Goal: Task Accomplishment & Management: Complete application form

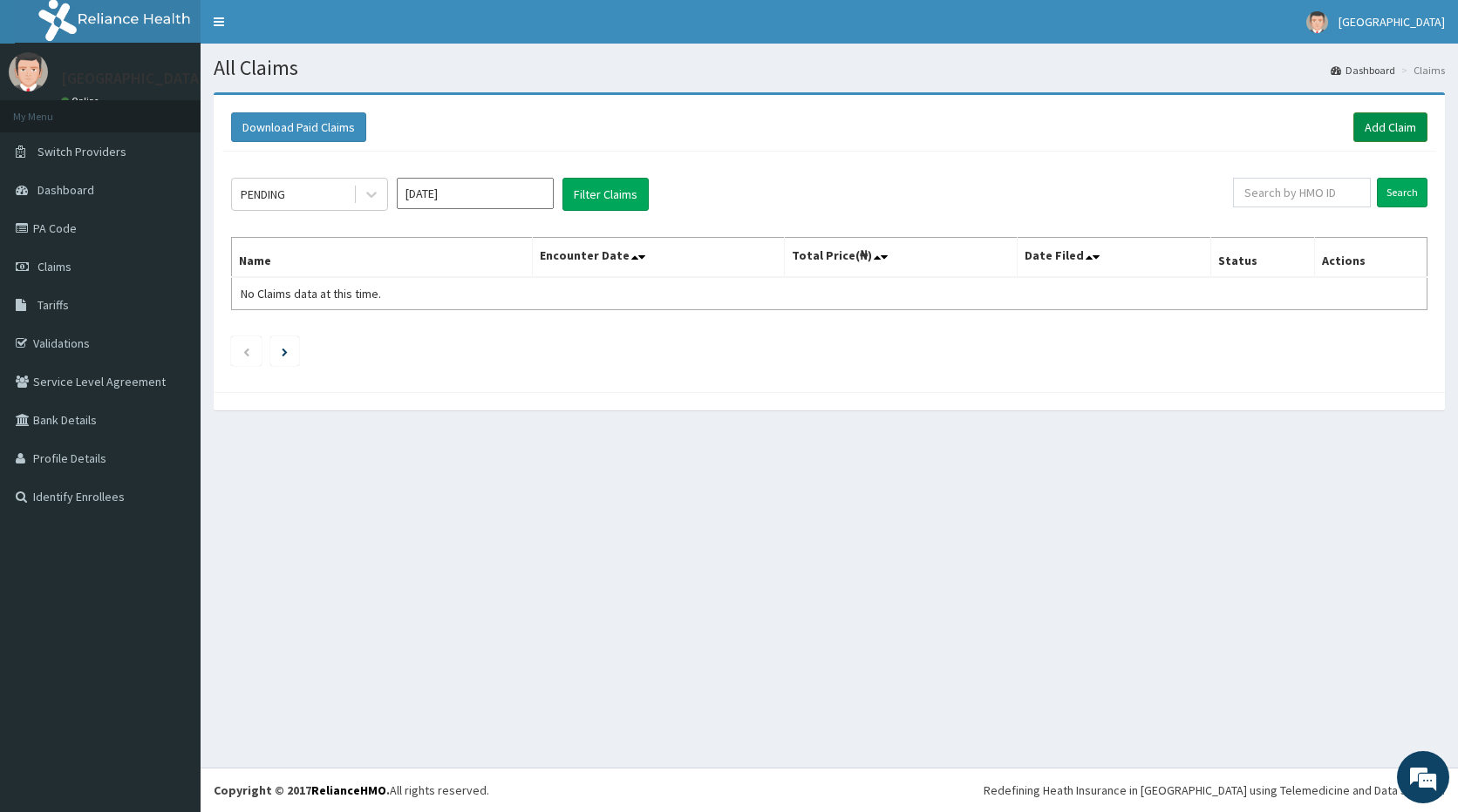
click at [1419, 121] on link "Add Claim" at bounding box center [1389, 126] width 74 height 30
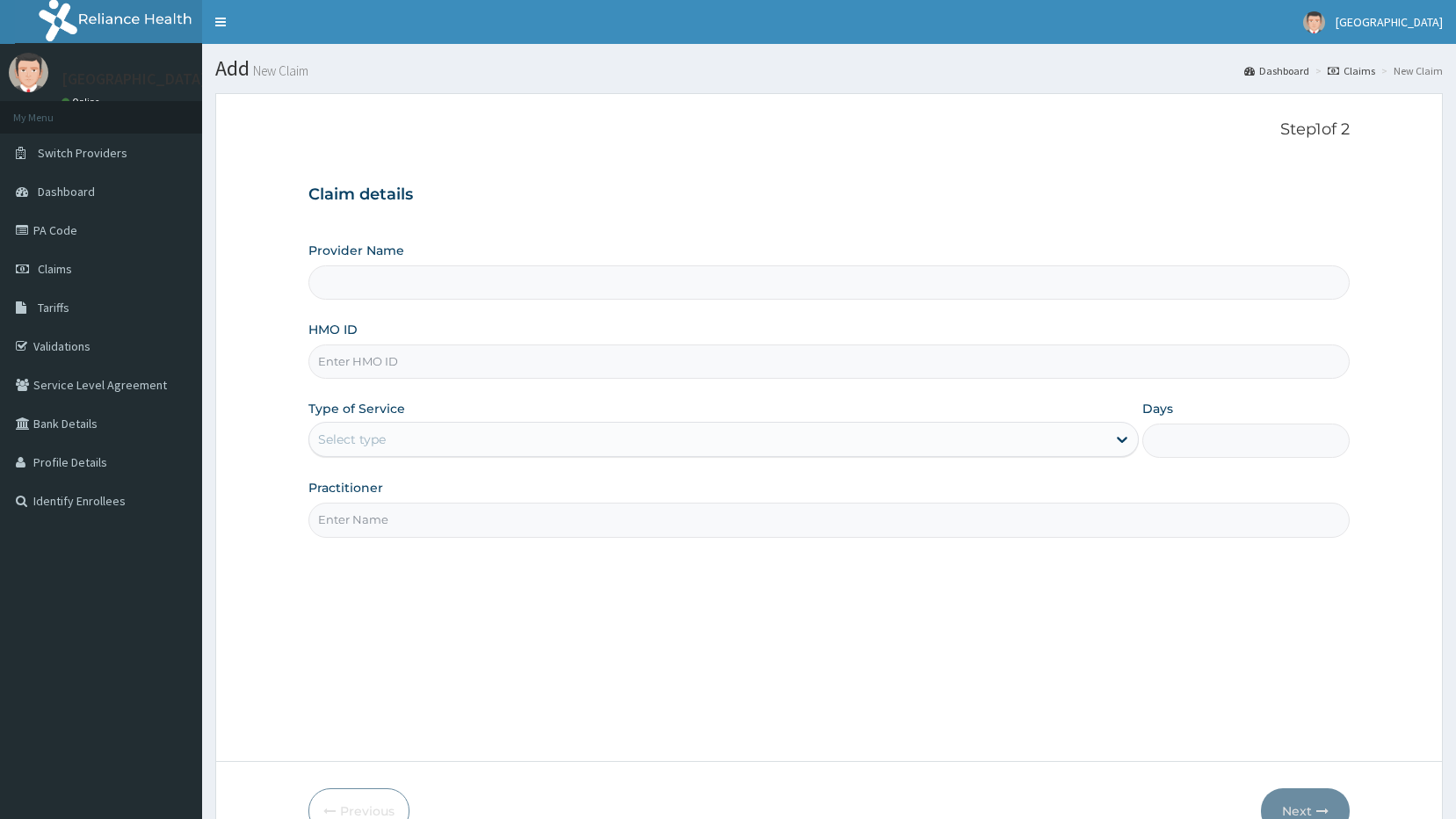
type input "[GEOGRAPHIC_DATA]"
click at [404, 354] on input "HMO ID" at bounding box center [828, 361] width 1042 height 34
paste input "BPN/10135/A"
type input "BPN/10135/A"
click at [357, 423] on div "Select type" at bounding box center [723, 439] width 830 height 35
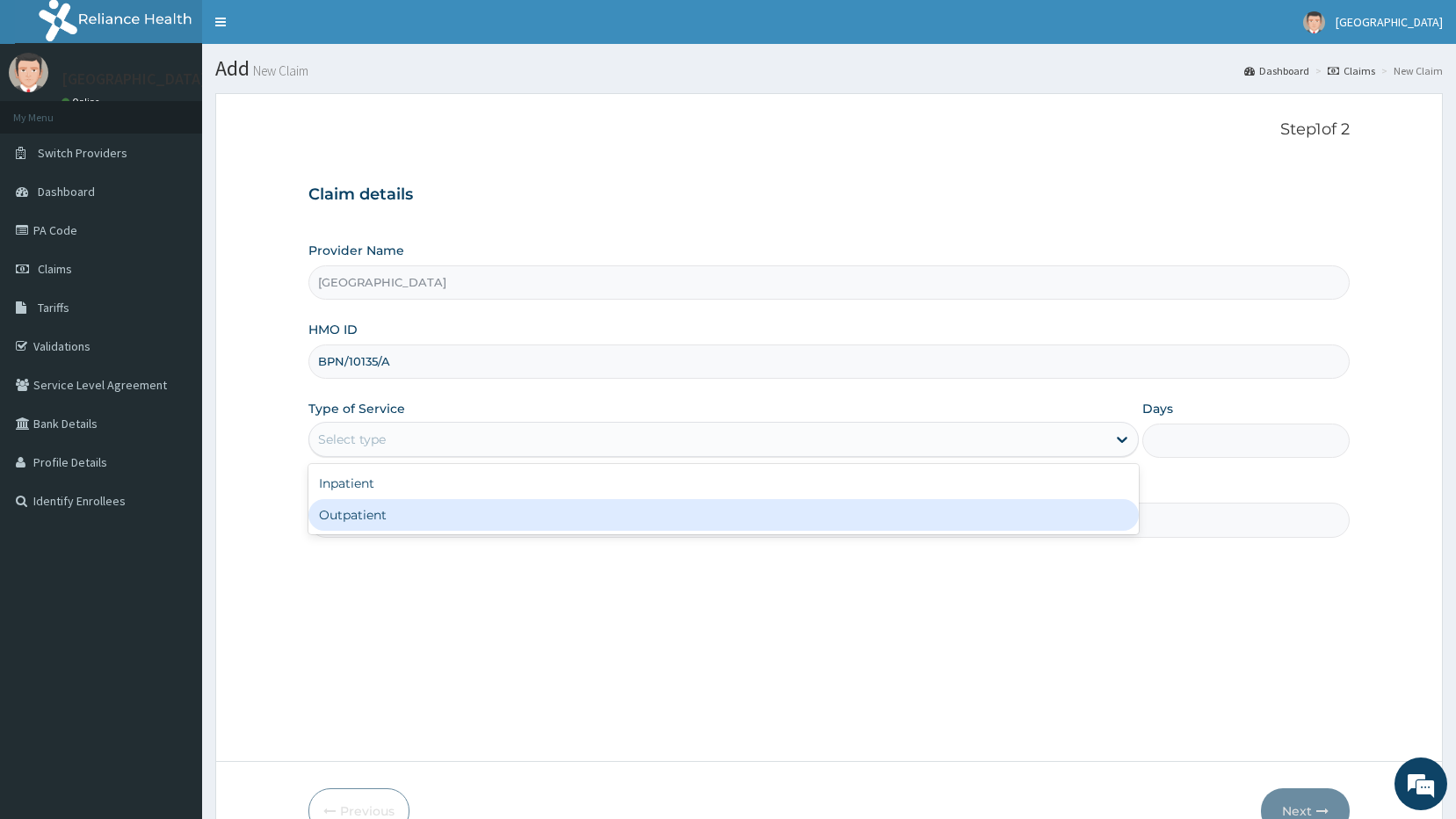
click at [353, 522] on div "Outpatient" at bounding box center [723, 515] width 830 height 32
type input "1"
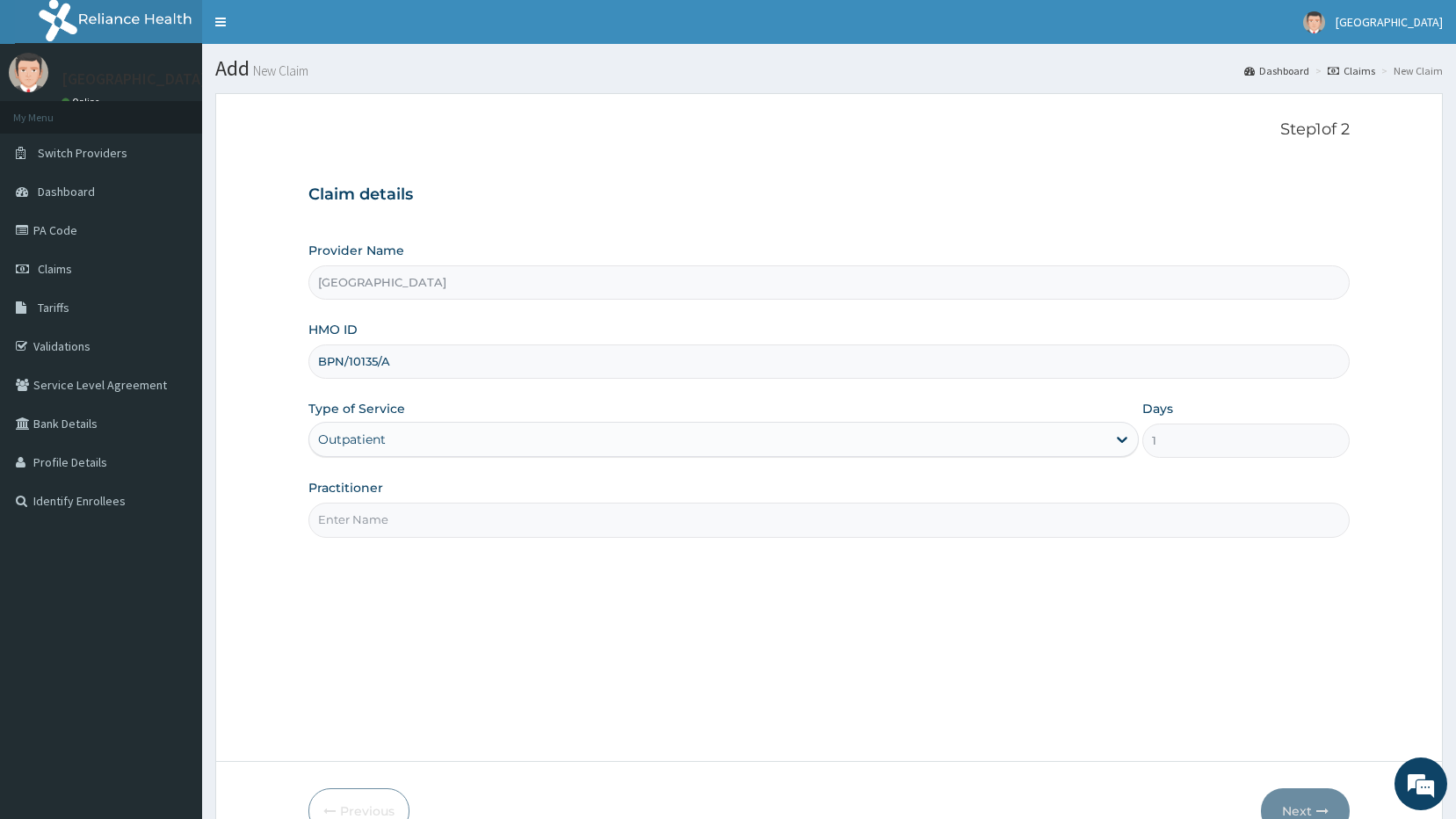
click at [359, 523] on input "Practitioner" at bounding box center [828, 520] width 1042 height 34
type input "[PERSON_NAME]"
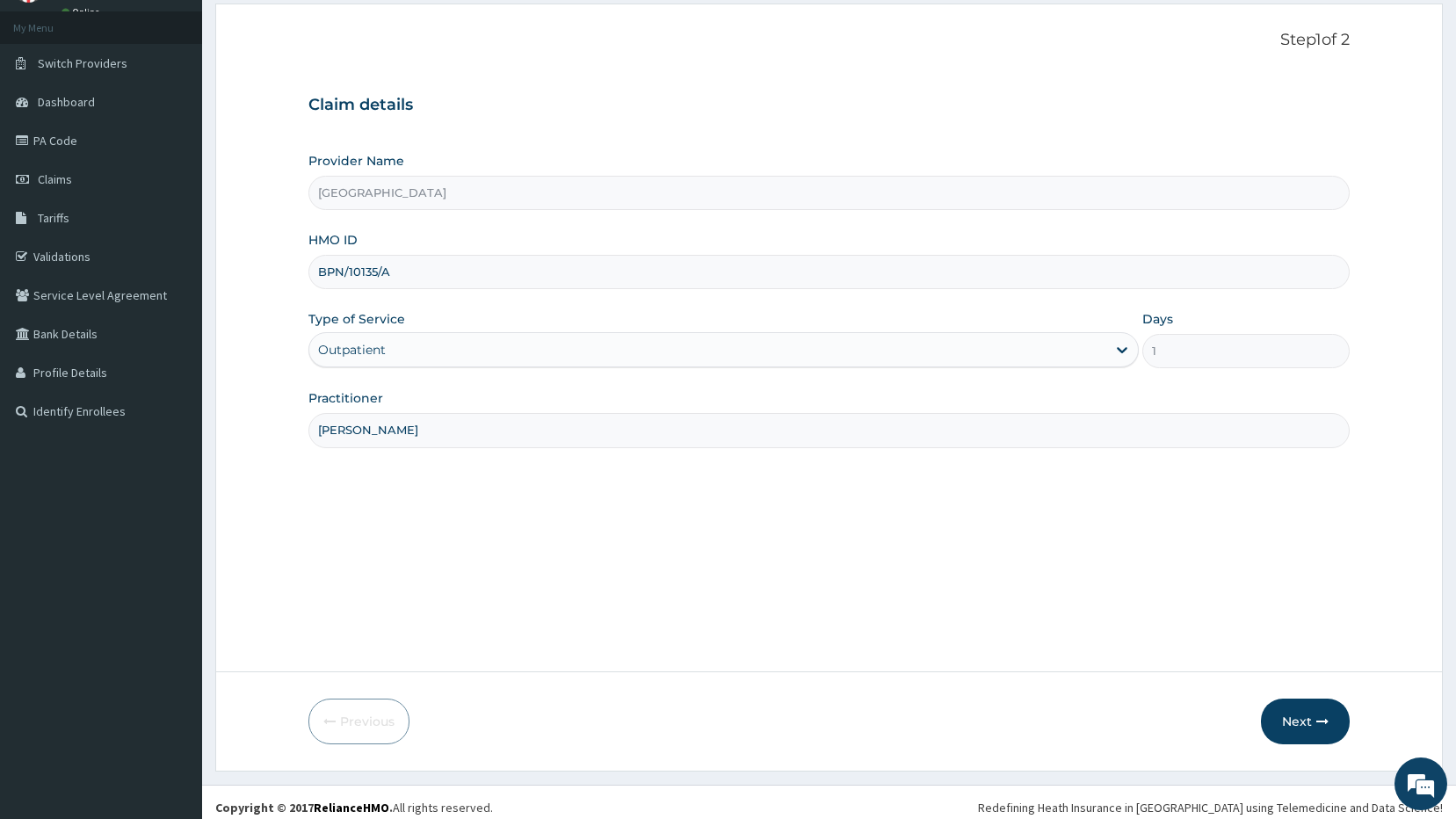
scroll to position [100, 0]
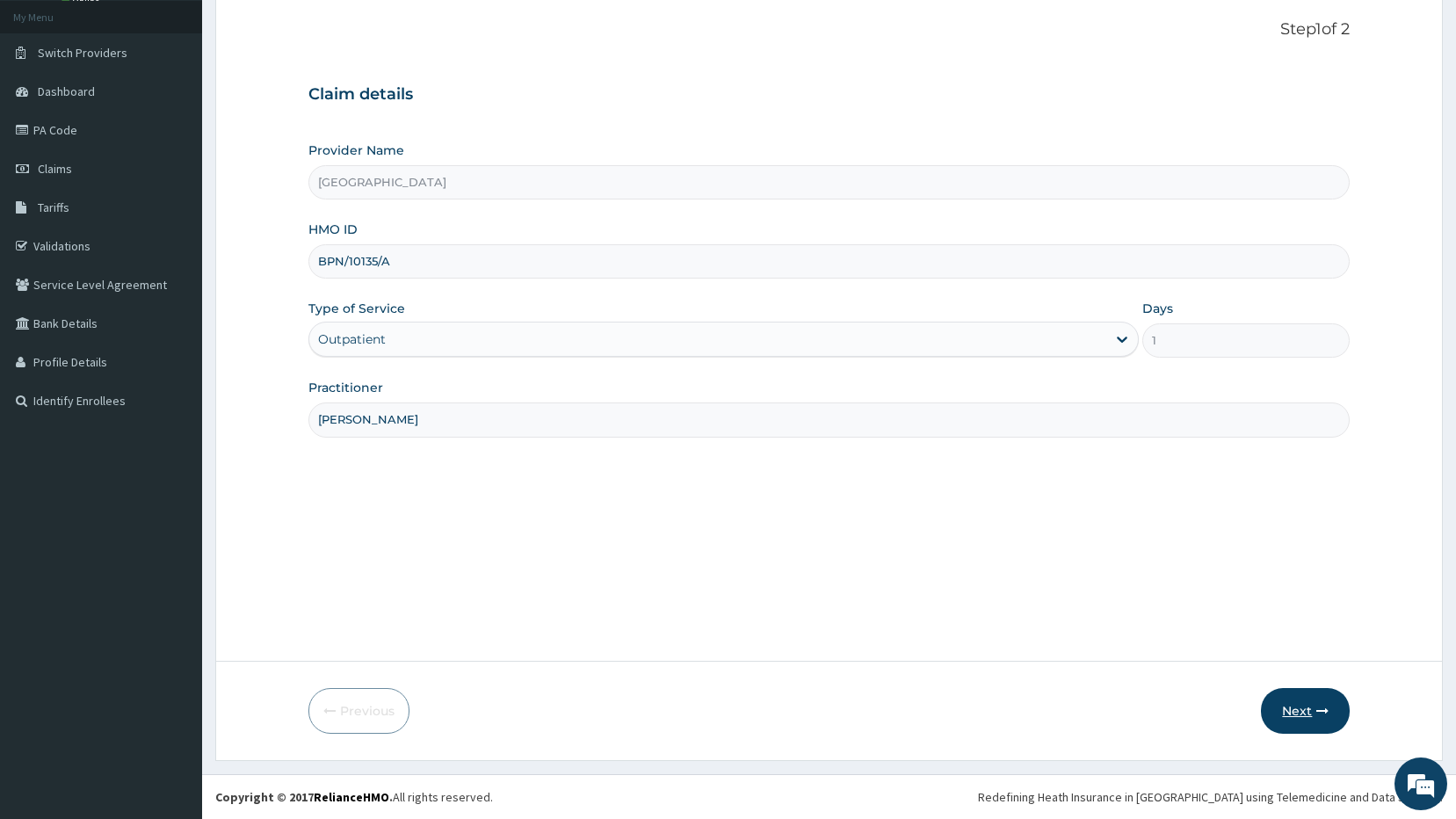
click at [1314, 701] on button "Next" at bounding box center [1305, 711] width 89 height 45
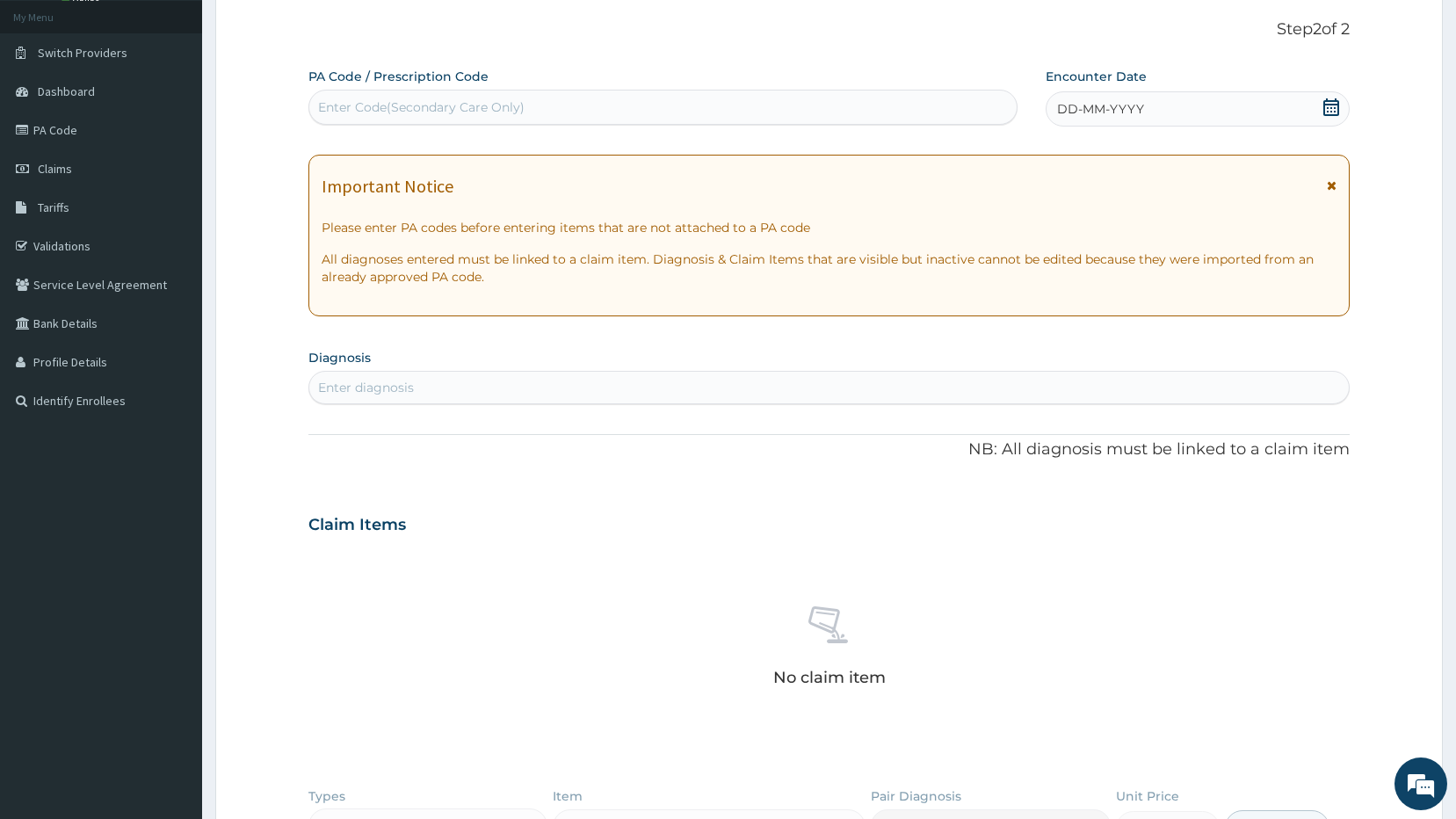
click at [360, 388] on div "Enter diagnosis" at bounding box center [365, 387] width 96 height 17
type input "malar"
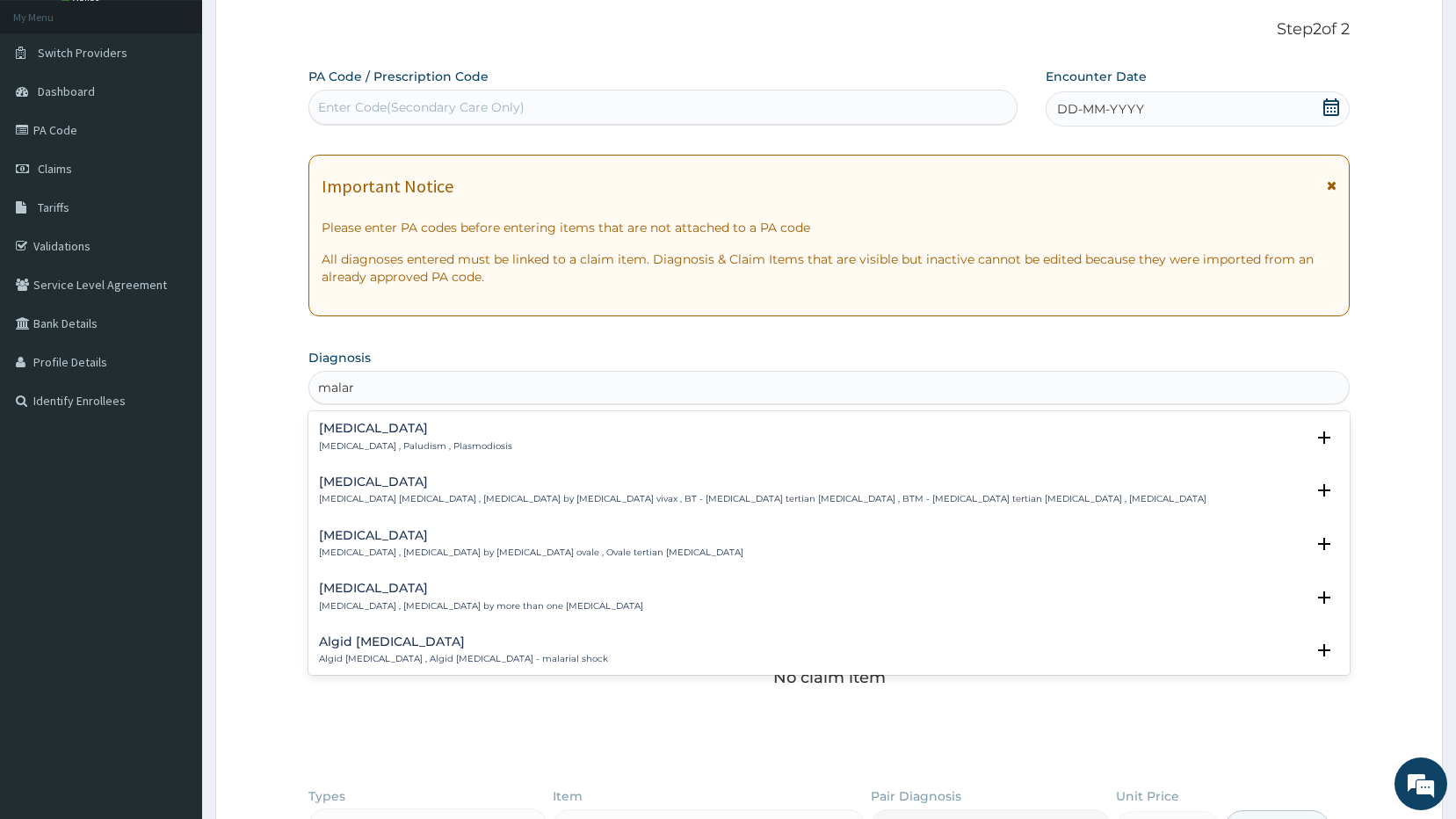
click at [417, 432] on h4 "[MEDICAL_DATA]" at bounding box center [415, 429] width 193 height 14
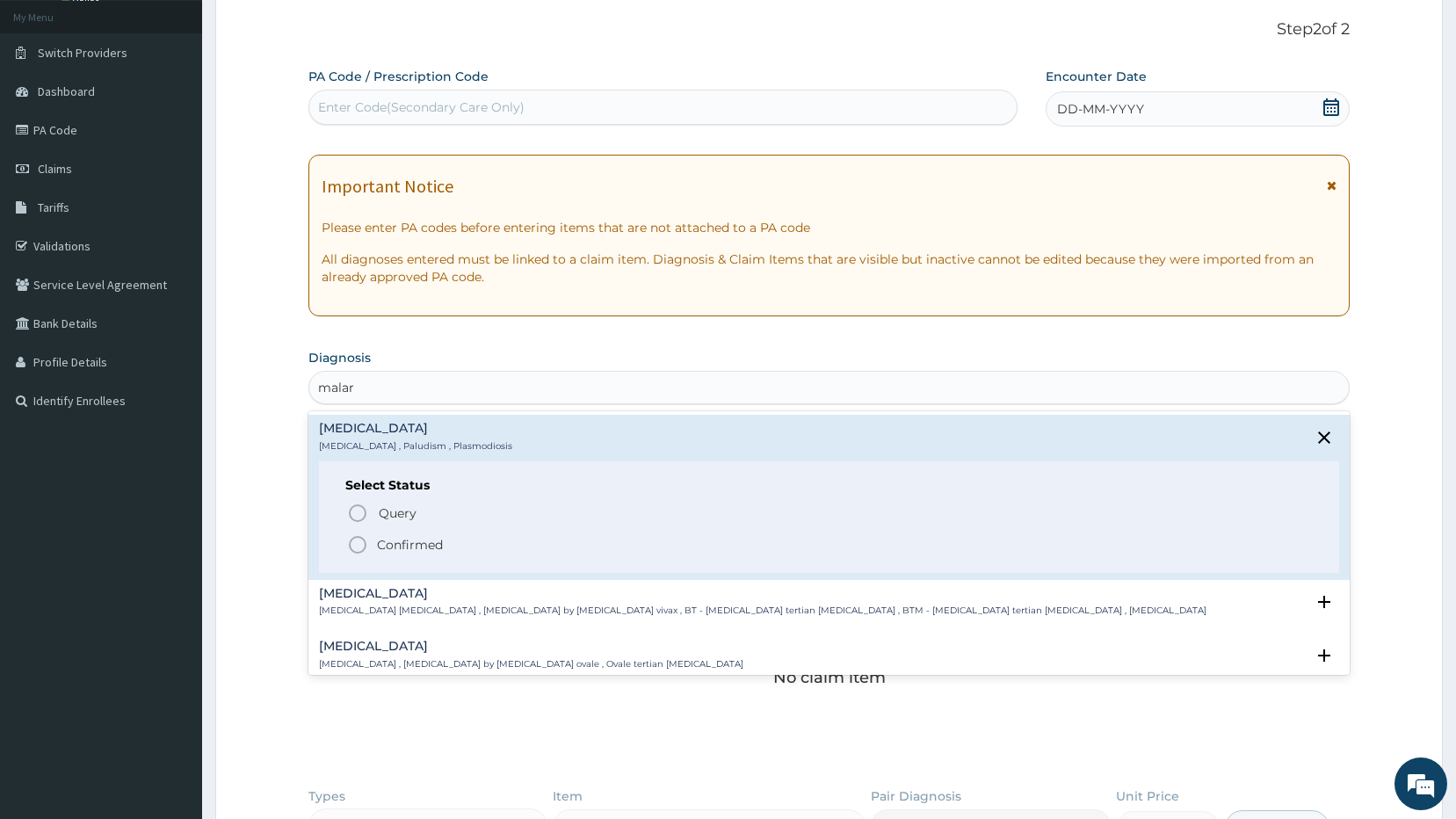
click at [351, 550] on circle "status option filled" at bounding box center [357, 545] width 15 height 15
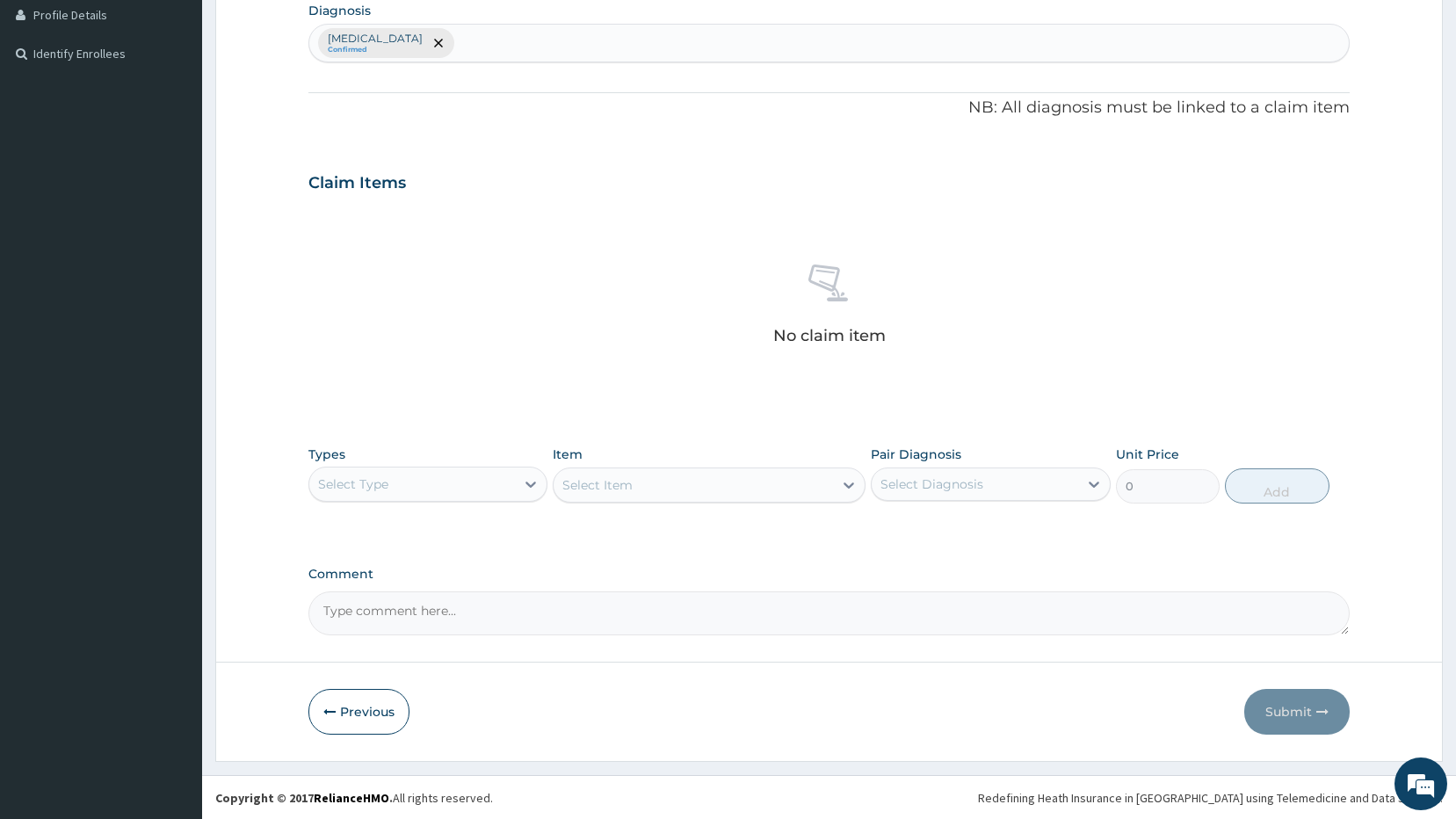
scroll to position [448, 0]
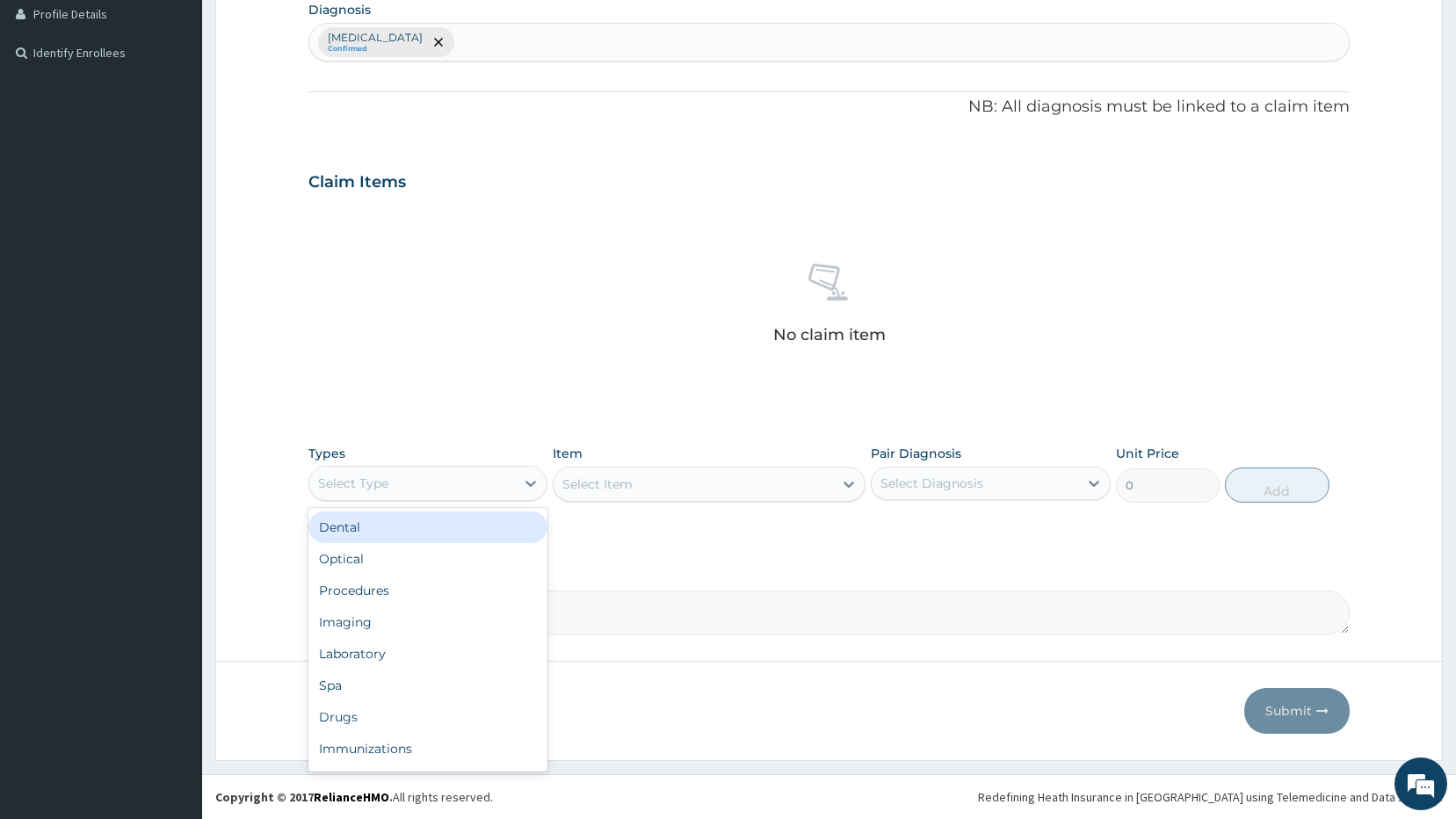
click at [451, 484] on div "Select Type" at bounding box center [412, 483] width 207 height 28
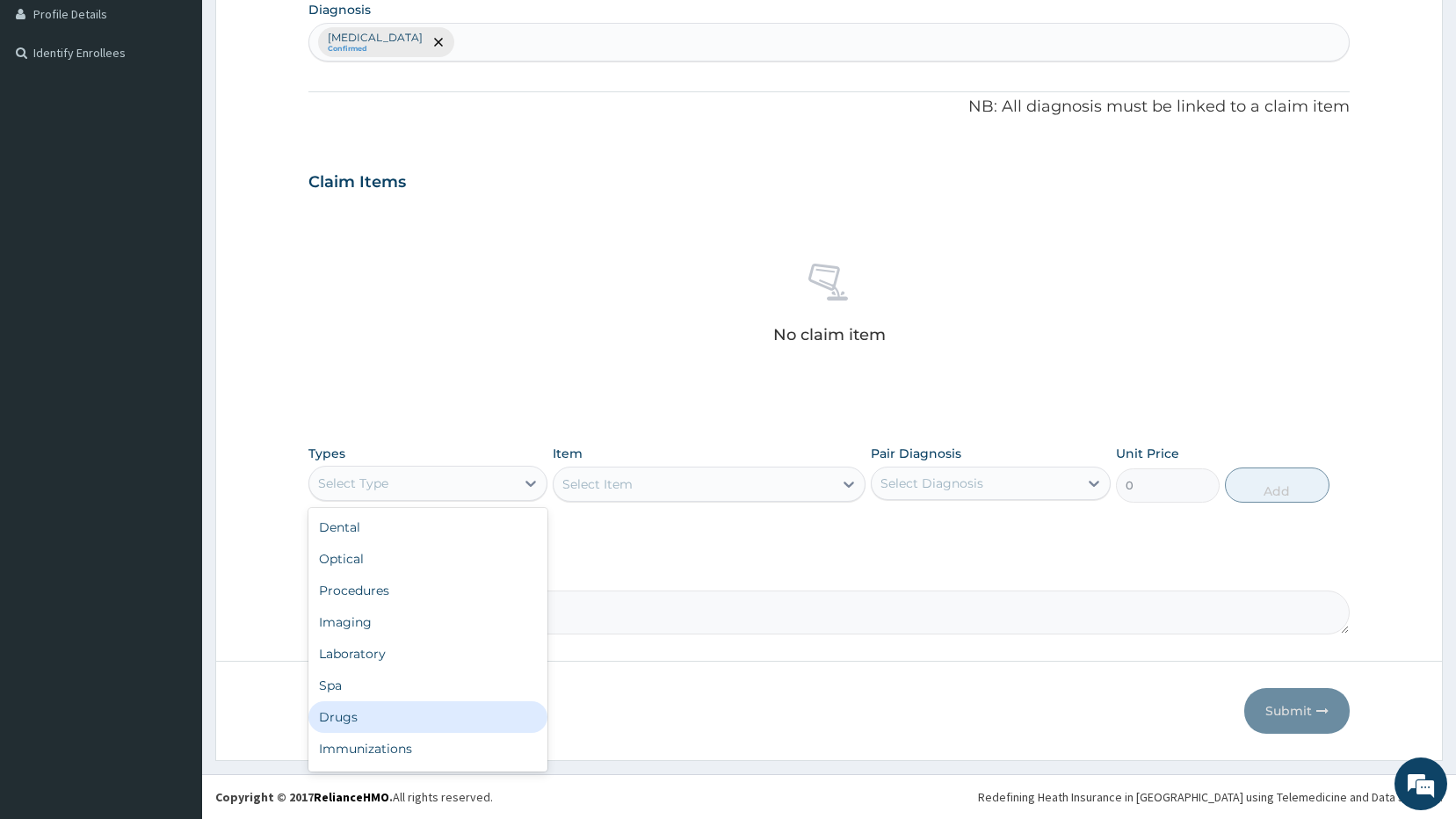
click at [337, 708] on div "Drugs" at bounding box center [428, 717] width 239 height 32
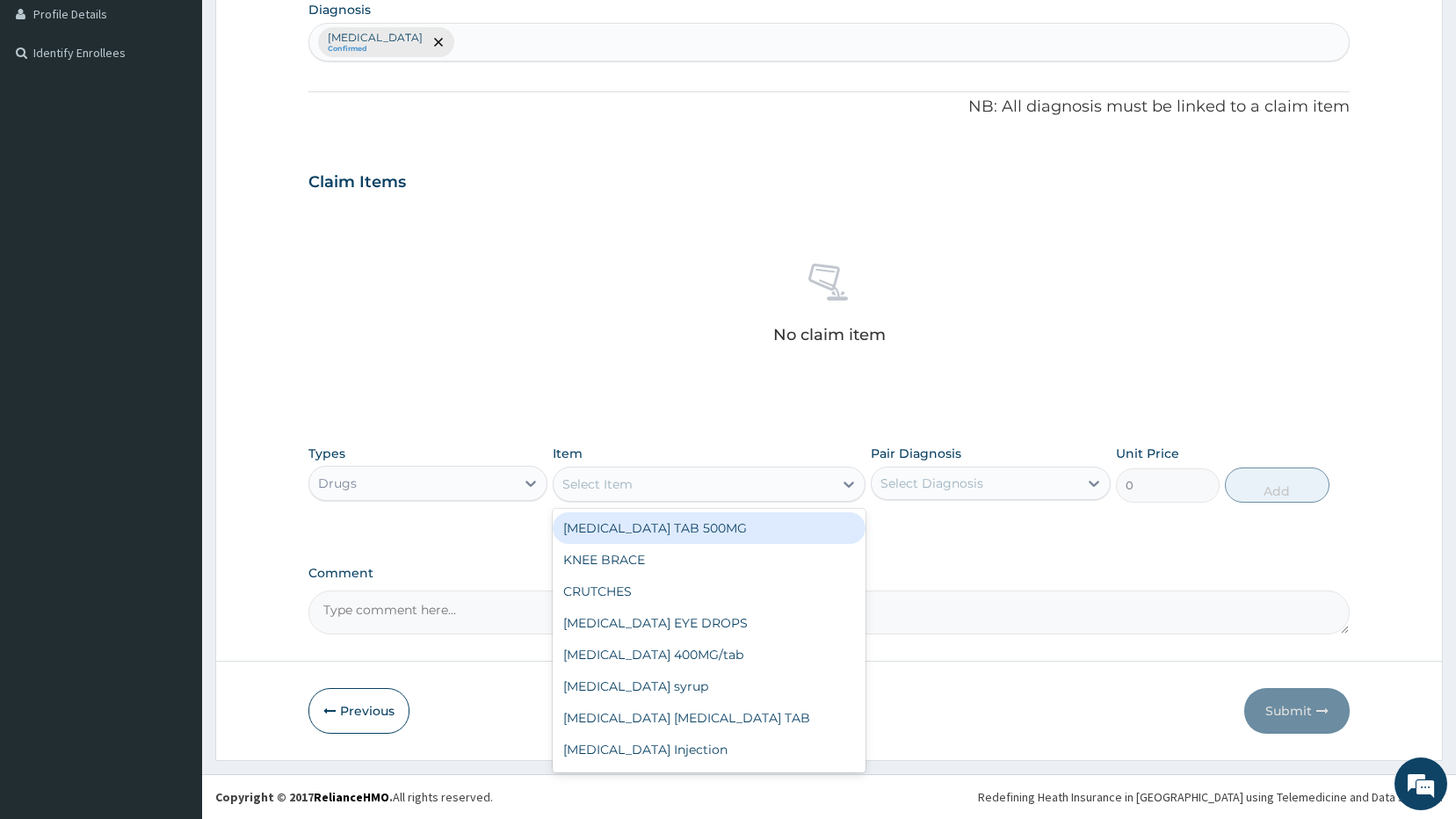
click at [661, 493] on div "Select Item" at bounding box center [692, 484] width 279 height 28
type input "ala"
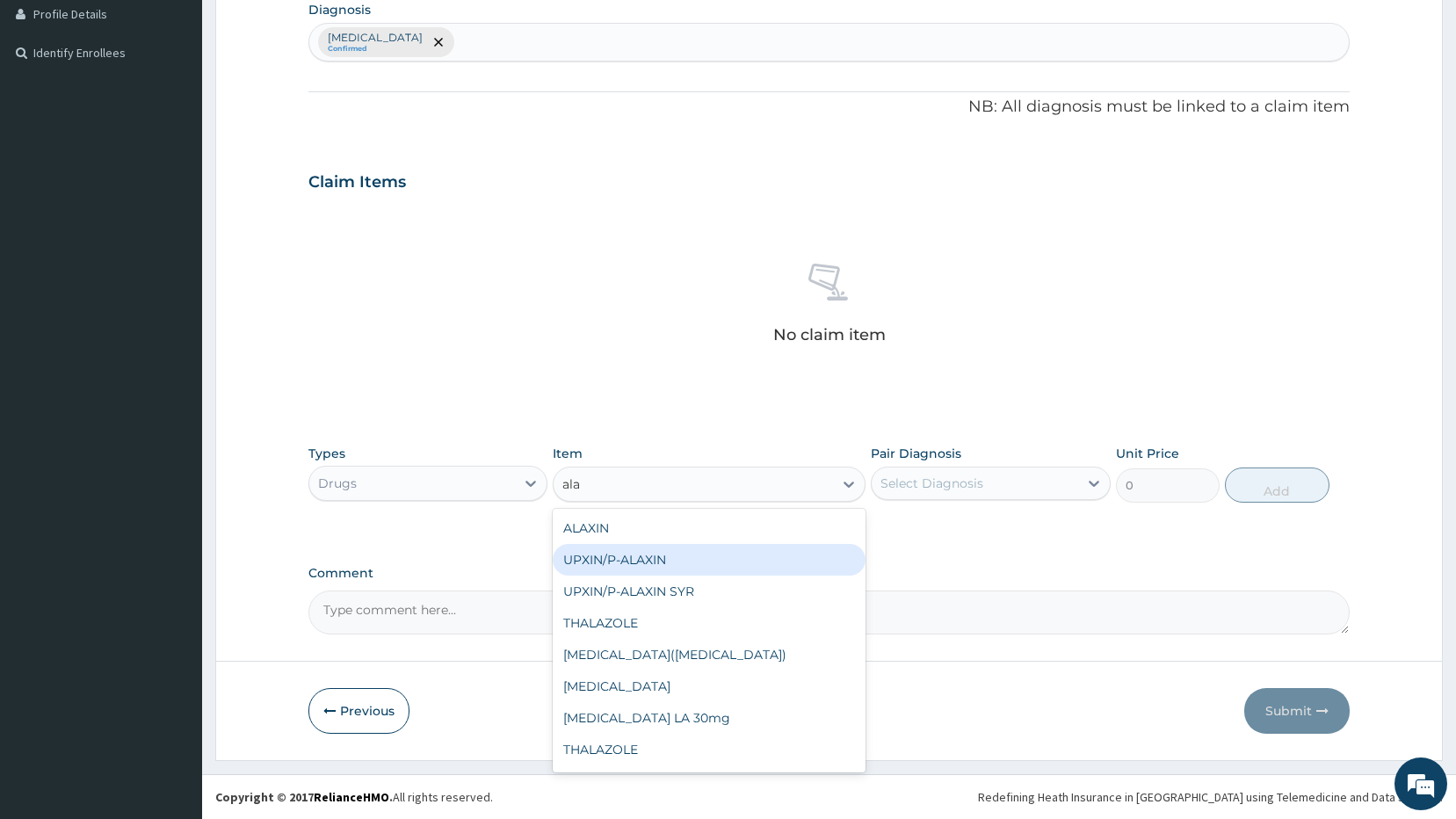
click at [619, 552] on div "UPXIN/P-ALAXIN" at bounding box center [709, 559] width 313 height 32
type input "180"
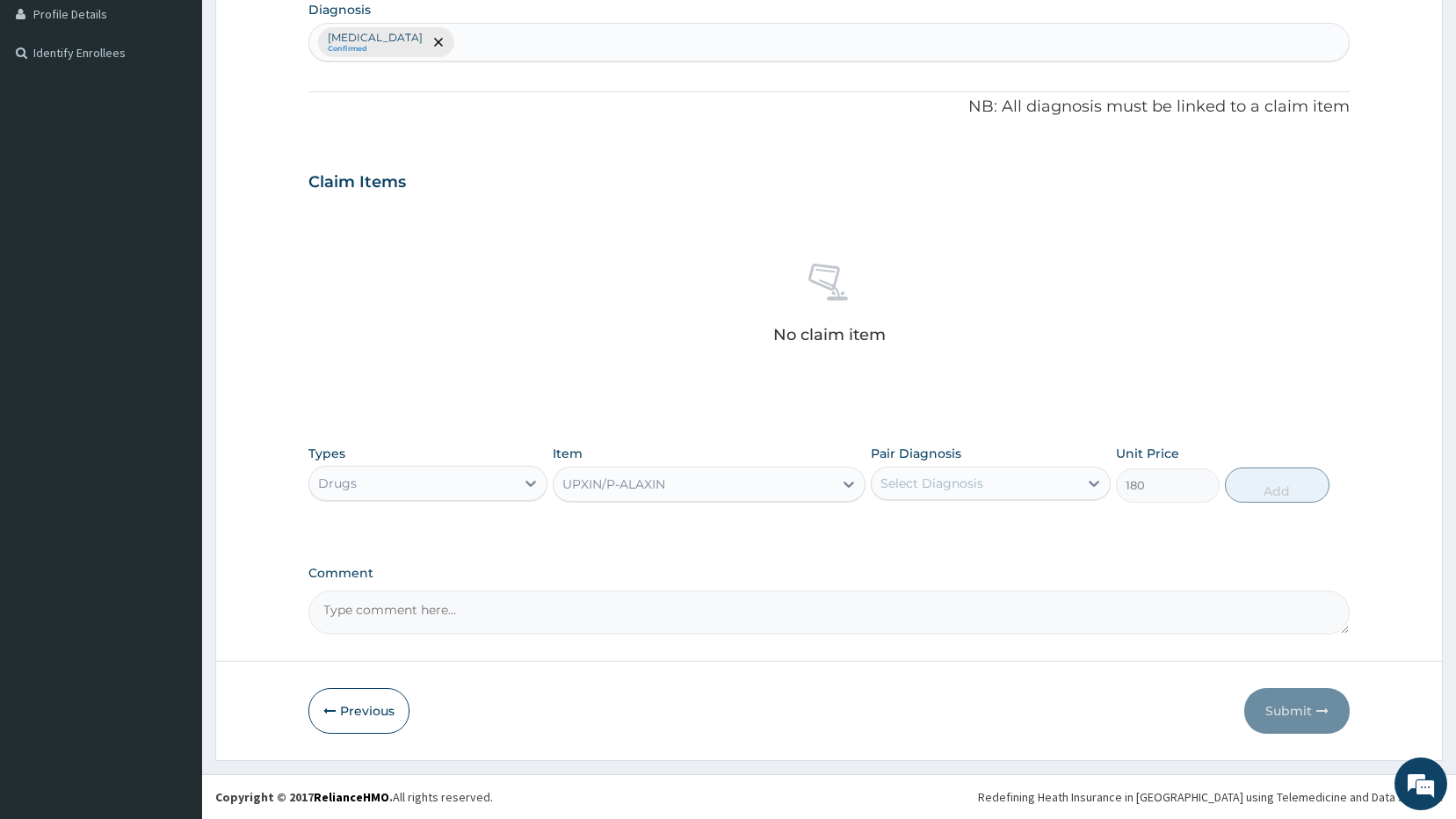
click at [779, 480] on div "UPXIN/P-ALAXIN" at bounding box center [692, 484] width 279 height 28
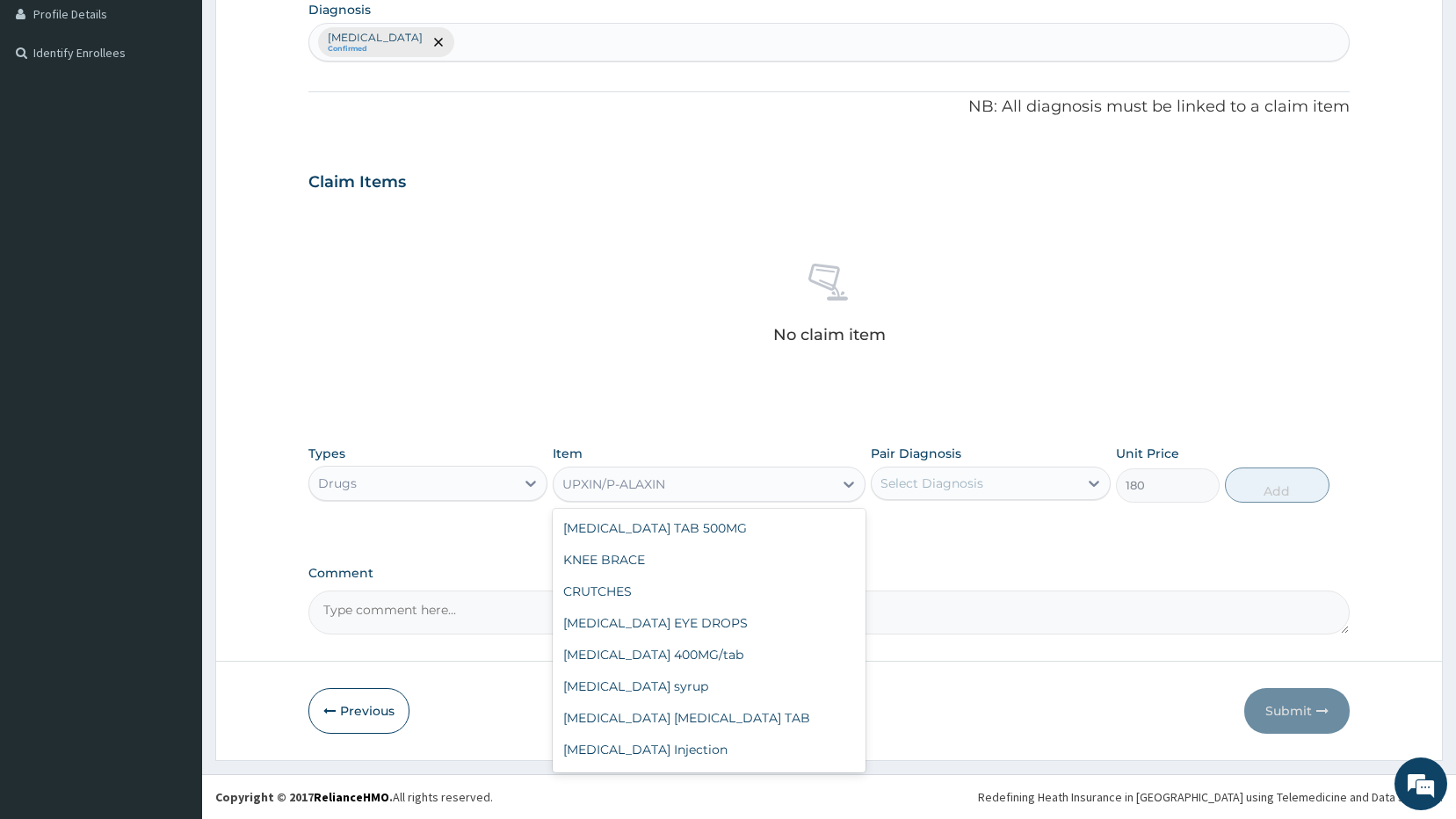
scroll to position [2187, 0]
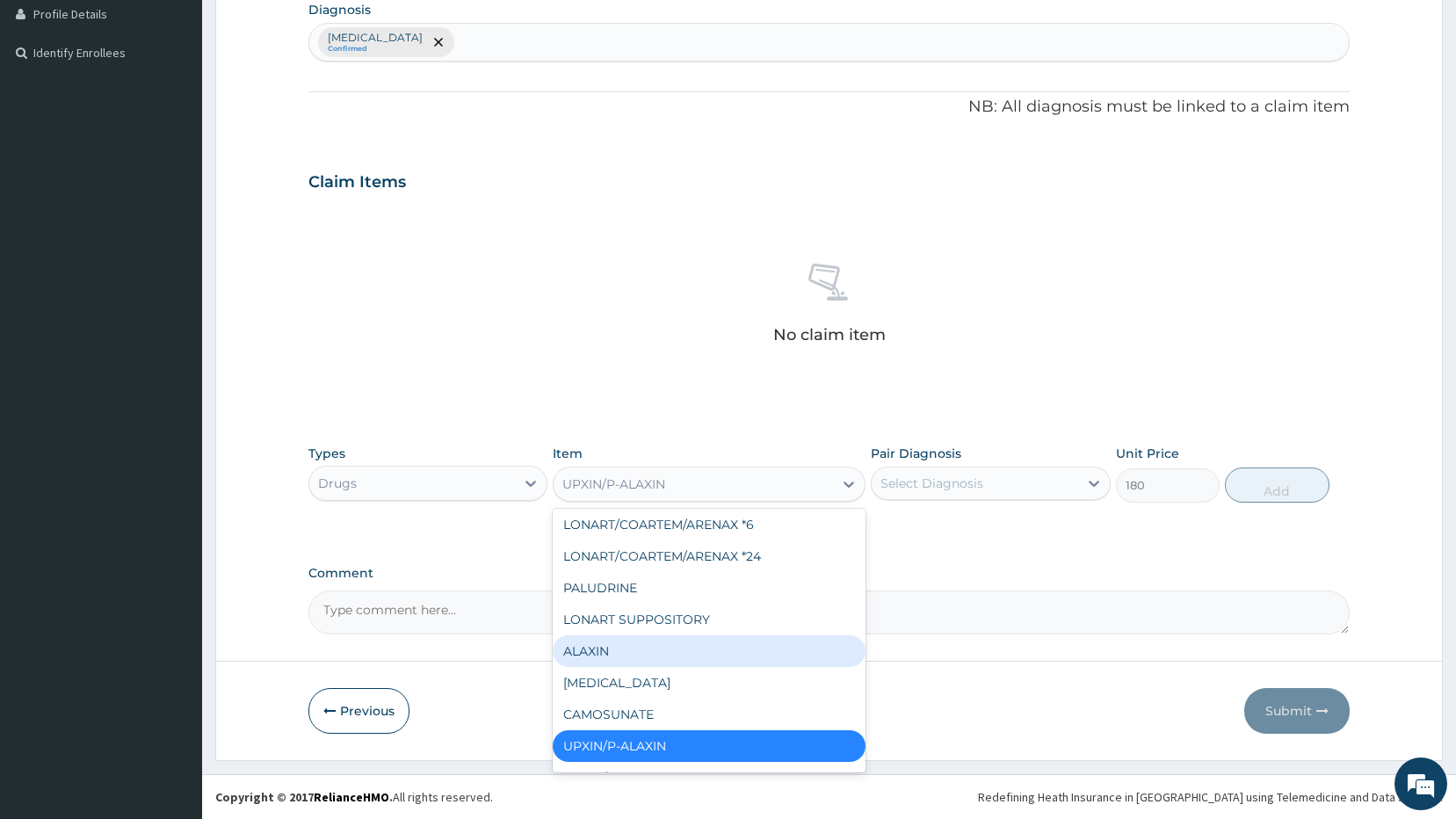
click at [630, 647] on div "ALAXIN" at bounding box center [709, 651] width 313 height 32
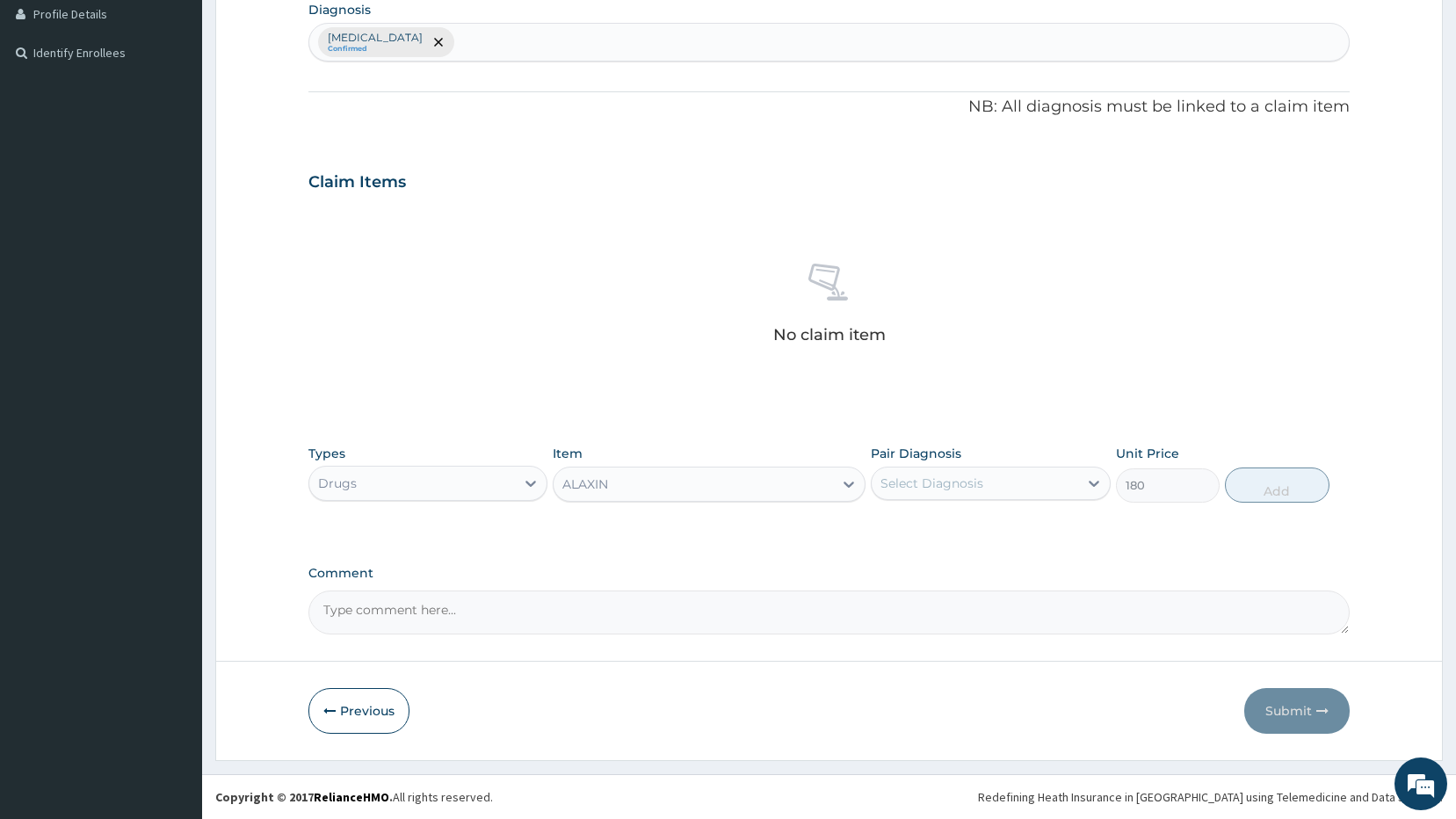
click at [1165, 547] on div "PA Code / Prescription Code Enter Code(Secondary Care Only) Encounter Date DD-M…" at bounding box center [828, 177] width 1042 height 915
